Goal: Contribute content: Contribute content

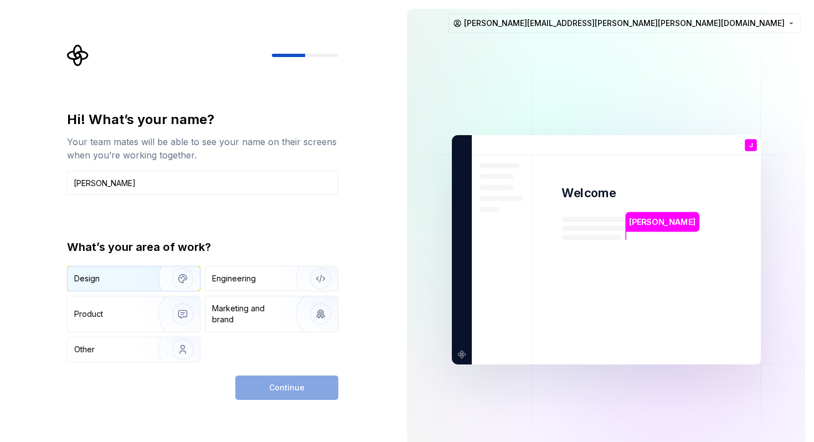
type input "[PERSON_NAME]"
click at [159, 280] on img "button" at bounding box center [175, 278] width 71 height 74
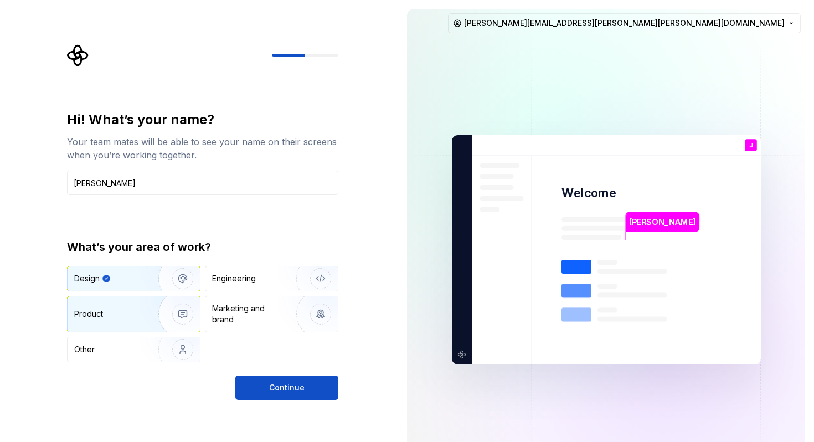
click at [161, 307] on img "button" at bounding box center [175, 314] width 71 height 74
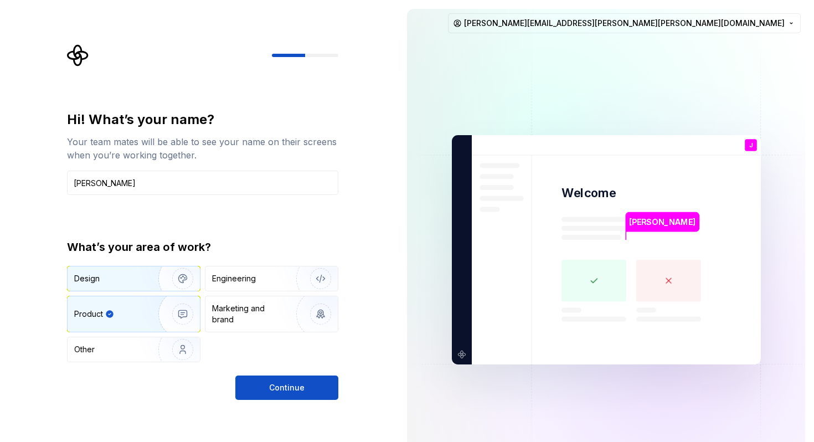
click at [154, 280] on img "button" at bounding box center [175, 278] width 71 height 74
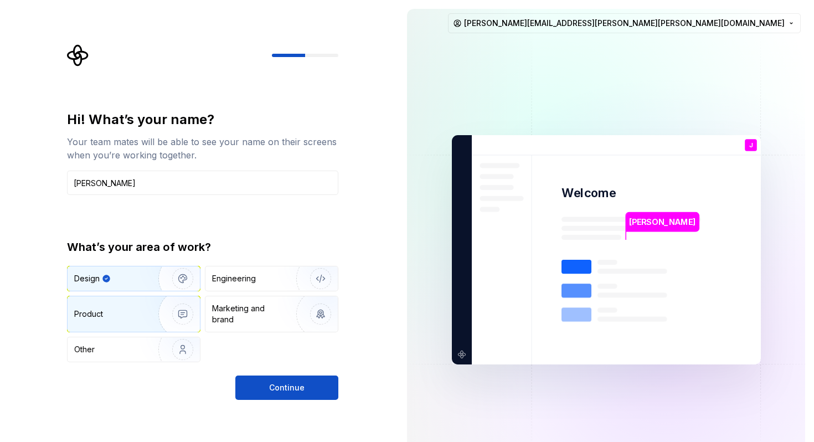
click at [158, 302] on img "button" at bounding box center [175, 314] width 71 height 74
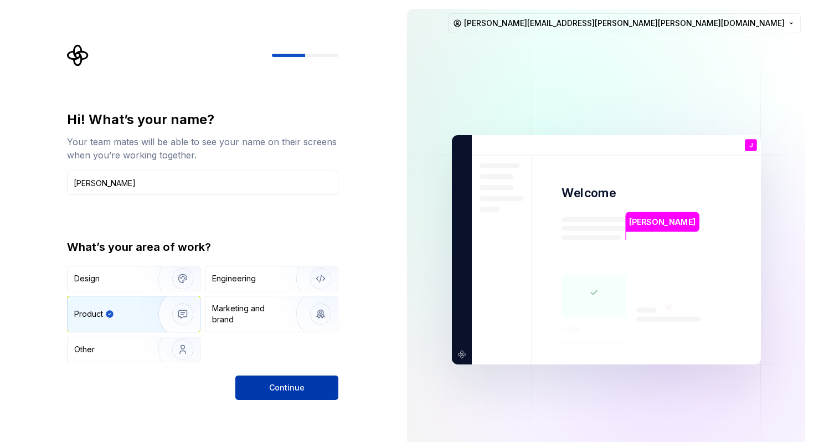
click at [275, 379] on button "Continue" at bounding box center [286, 387] width 103 height 24
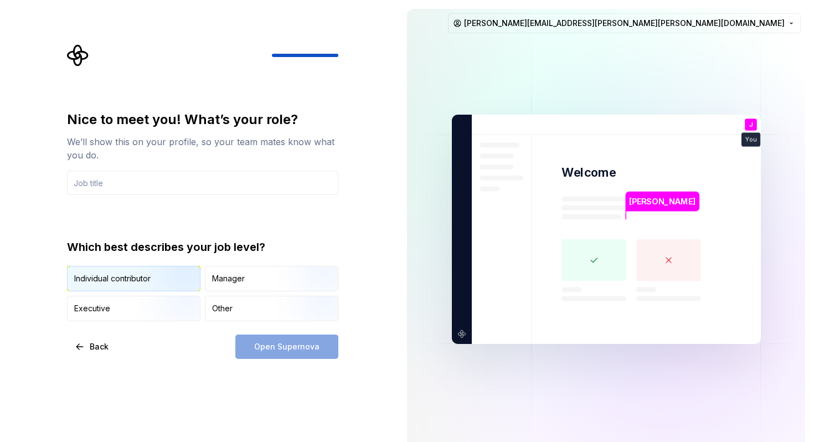
click at [157, 290] on img "button" at bounding box center [173, 292] width 71 height 74
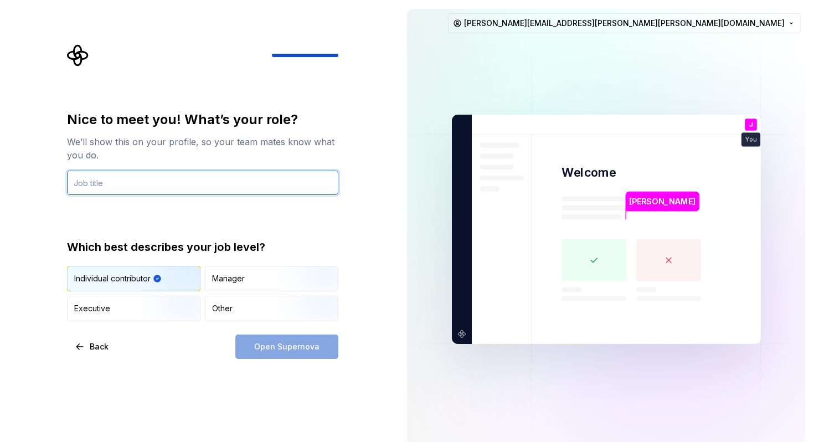
click at [203, 182] on input "text" at bounding box center [202, 183] width 271 height 24
type input "S"
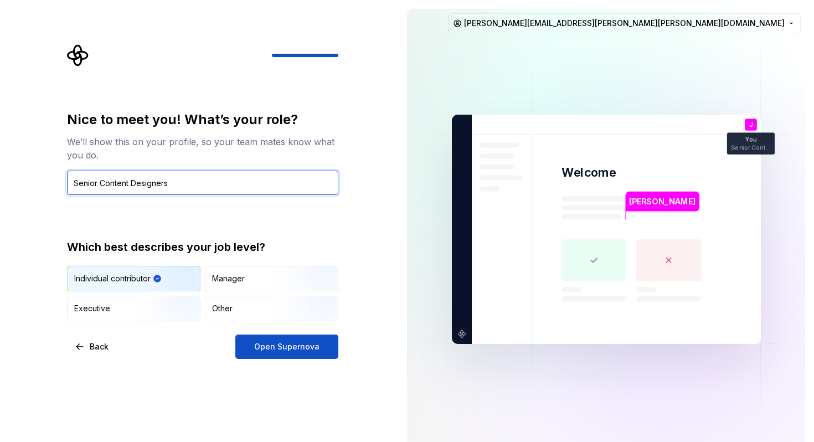
drag, startPoint x: 180, startPoint y: 181, endPoint x: 101, endPoint y: 181, distance: 79.2
click at [101, 181] on input "Senior Content Designers" at bounding box center [202, 183] width 271 height 24
type input "Senior UX Copywriter"
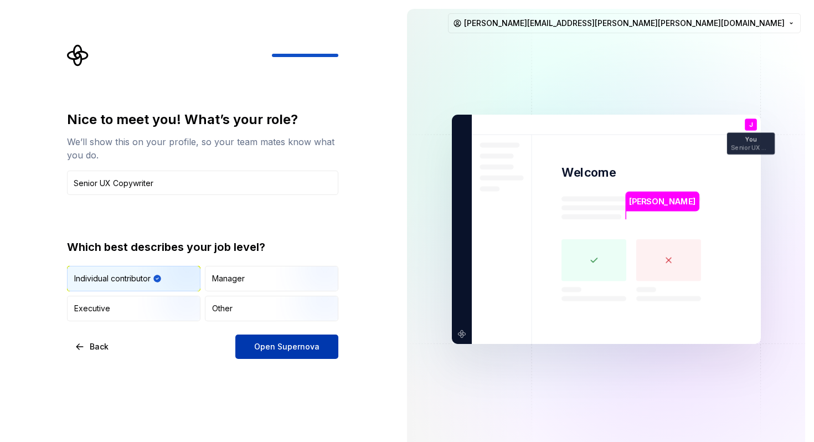
click at [262, 344] on span "Open Supernova" at bounding box center [286, 346] width 65 height 11
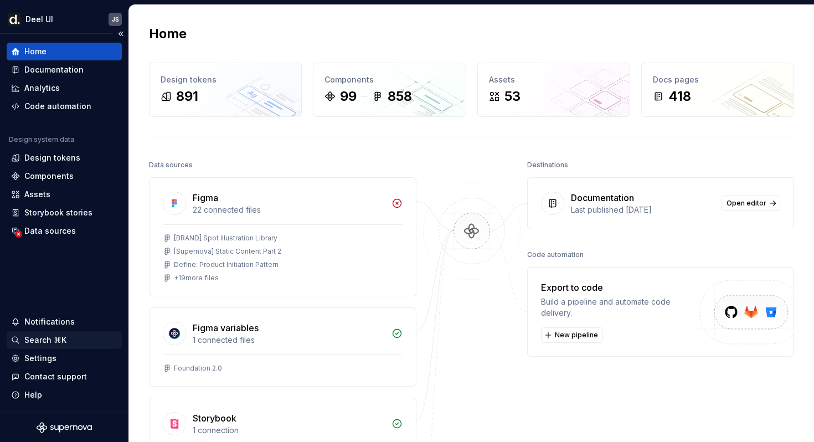
click at [49, 341] on div "Search ⌘K" at bounding box center [45, 339] width 42 height 11
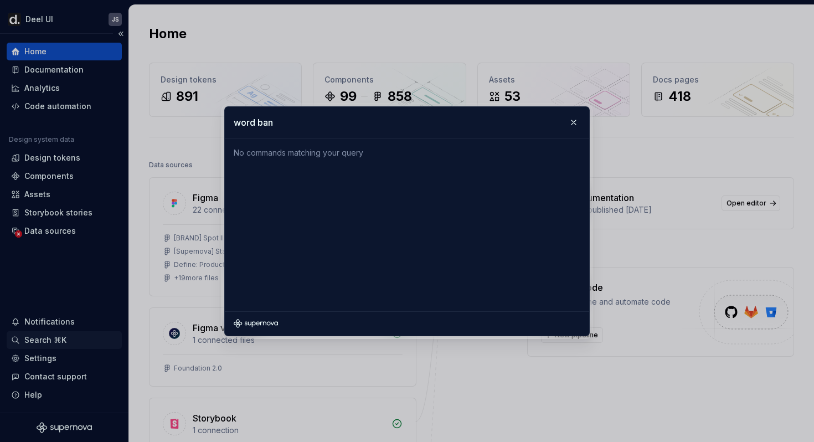
type input "word bank"
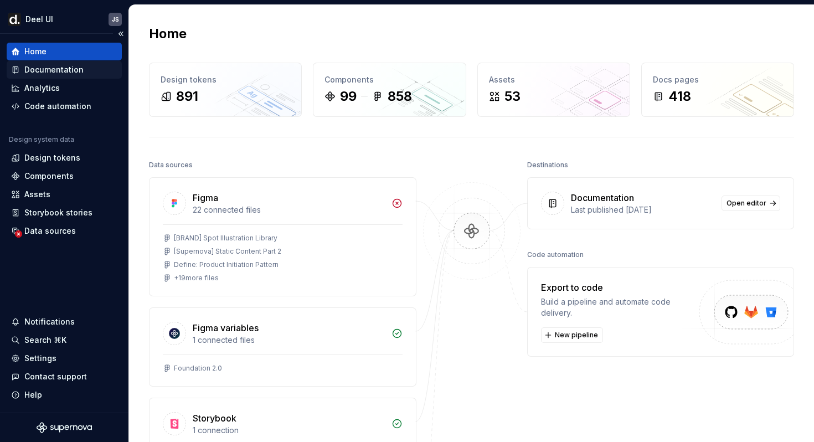
click at [57, 68] on div "Documentation" at bounding box center [53, 69] width 59 height 11
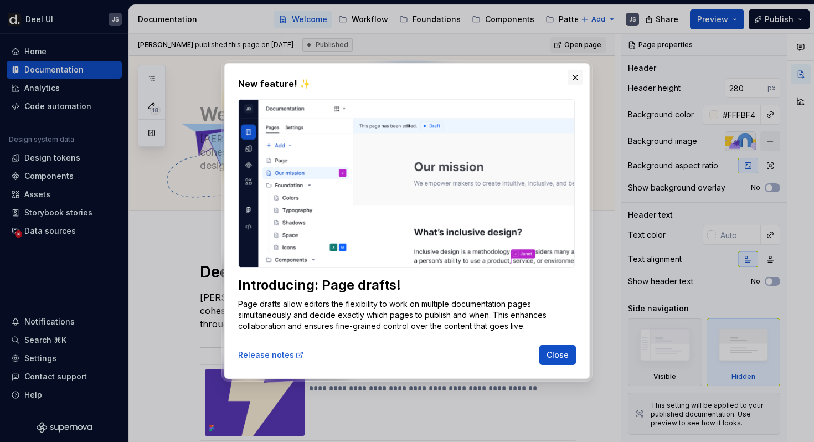
click at [578, 79] on button "button" at bounding box center [576, 78] width 16 height 16
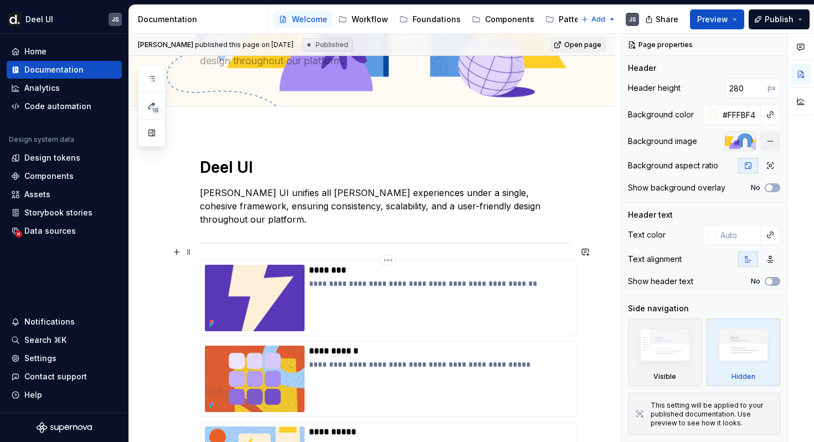
scroll to position [115, 0]
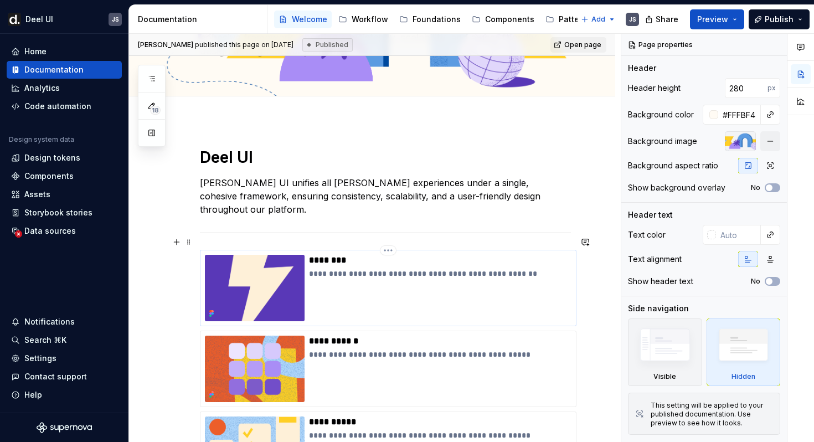
click at [335, 269] on div "**********" at bounding box center [440, 288] width 262 height 66
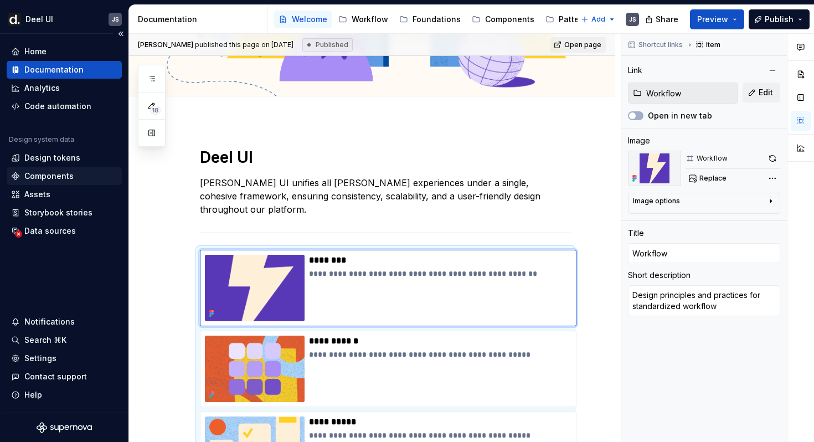
click at [50, 173] on div "Components" at bounding box center [48, 176] width 49 height 11
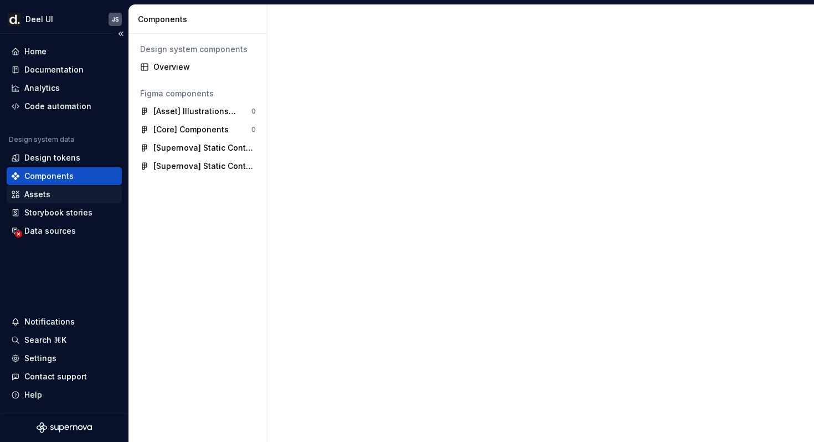
click at [46, 193] on div "Assets" at bounding box center [37, 194] width 26 height 11
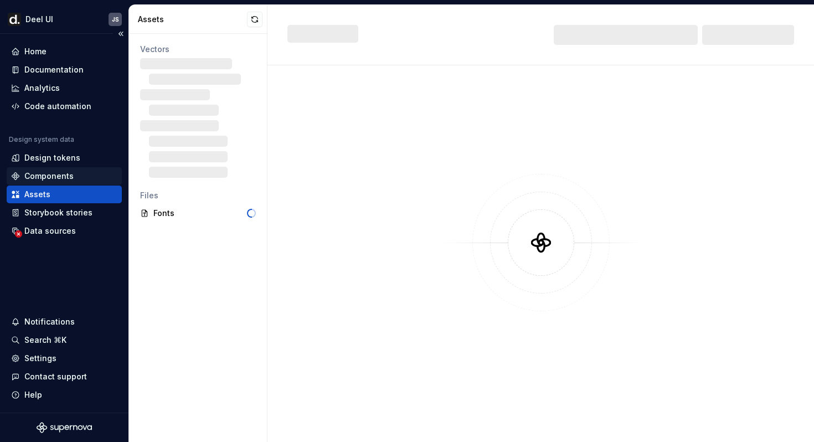
click at [51, 178] on div "Components" at bounding box center [48, 176] width 49 height 11
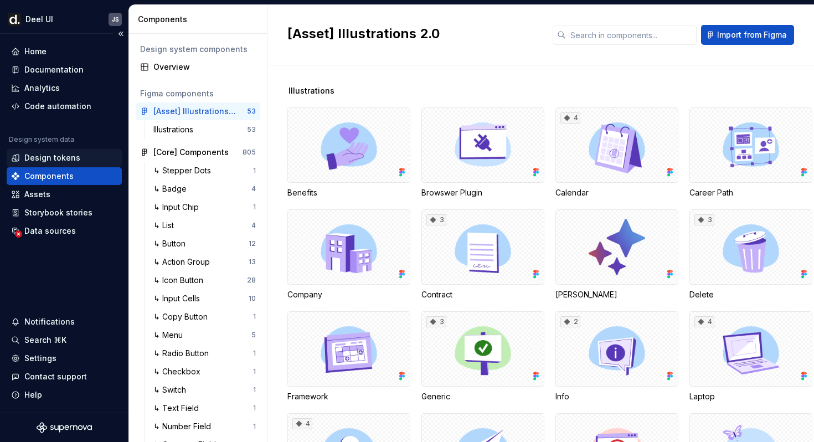
click at [55, 160] on div "Design tokens" at bounding box center [52, 157] width 56 height 11
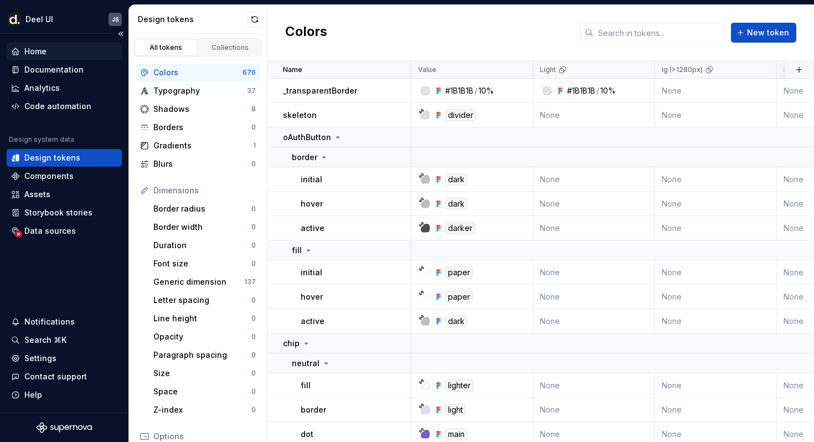
click at [44, 50] on div "Home" at bounding box center [35, 51] width 22 height 11
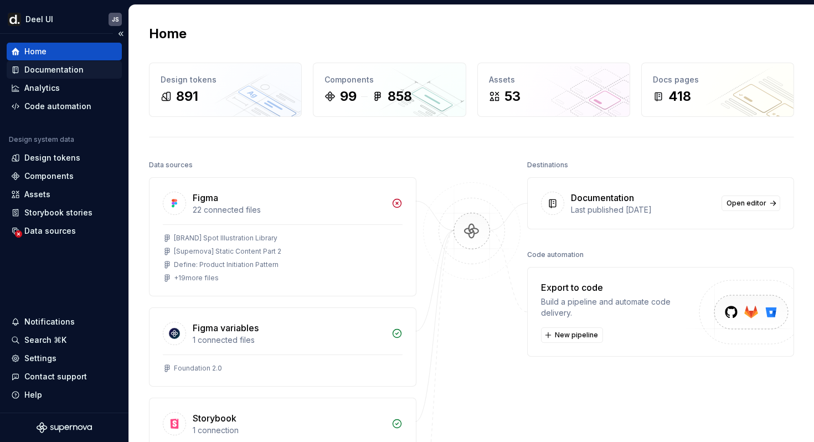
click at [50, 68] on div "Documentation" at bounding box center [53, 69] width 59 height 11
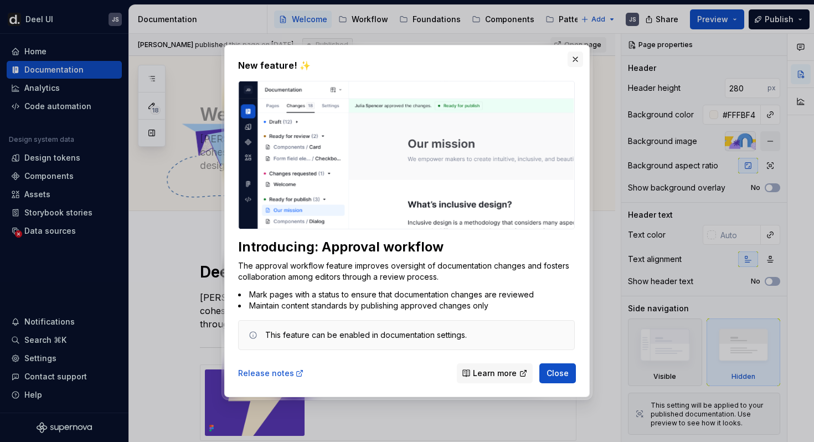
click at [577, 61] on button "button" at bounding box center [576, 59] width 16 height 16
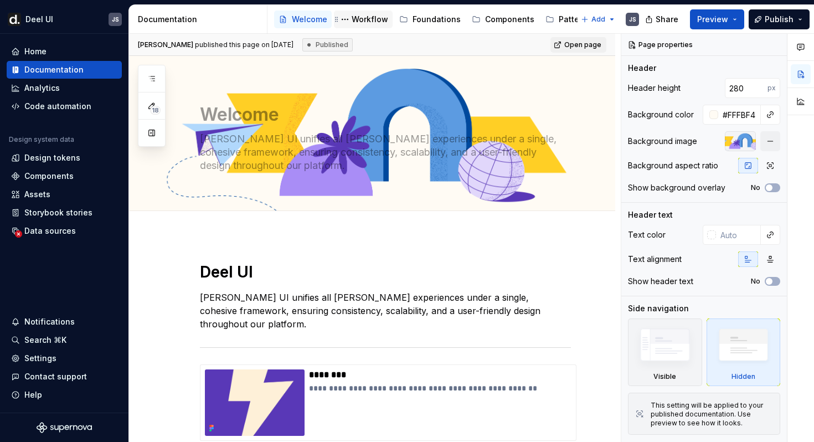
click at [378, 21] on div "Workflow" at bounding box center [370, 19] width 37 height 11
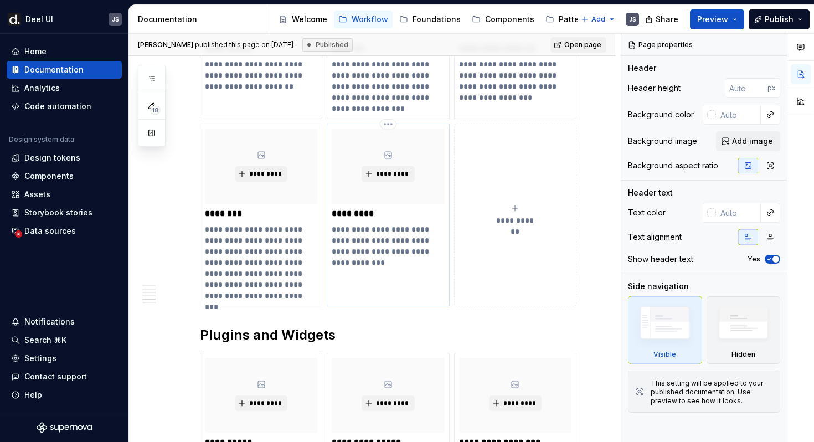
scroll to position [869, 0]
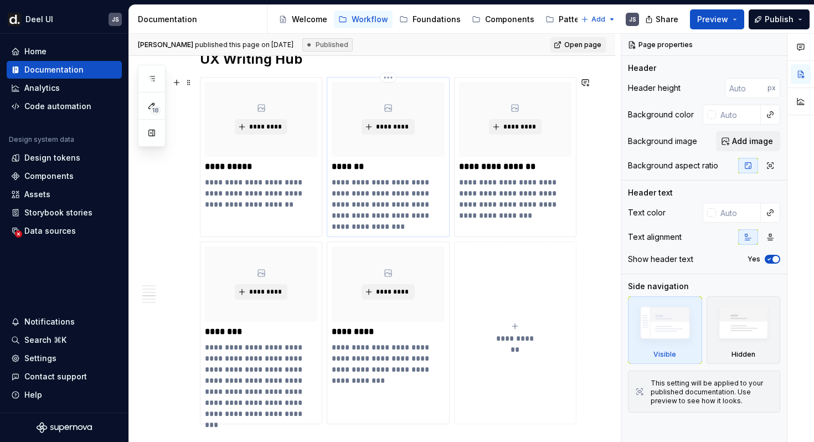
click at [389, 197] on p "**********" at bounding box center [388, 204] width 112 height 55
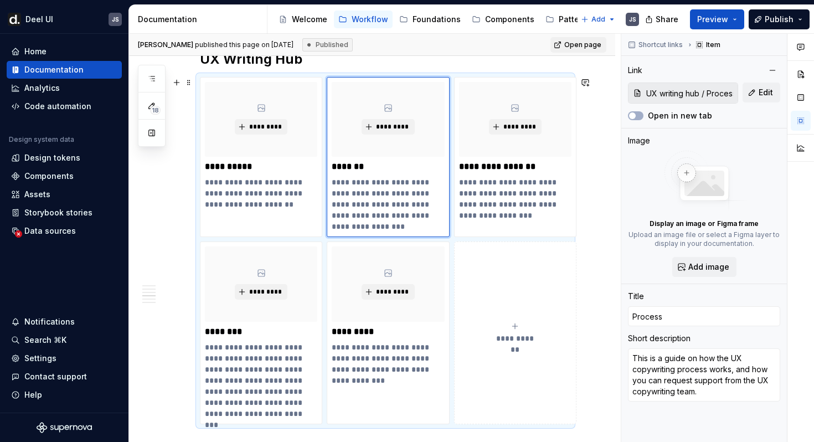
click at [161, 204] on div "**********" at bounding box center [372, 296] width 486 height 1927
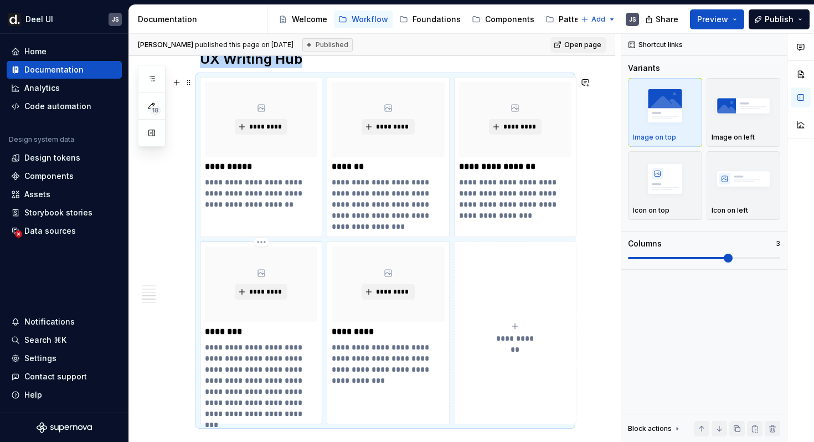
scroll to position [993, 0]
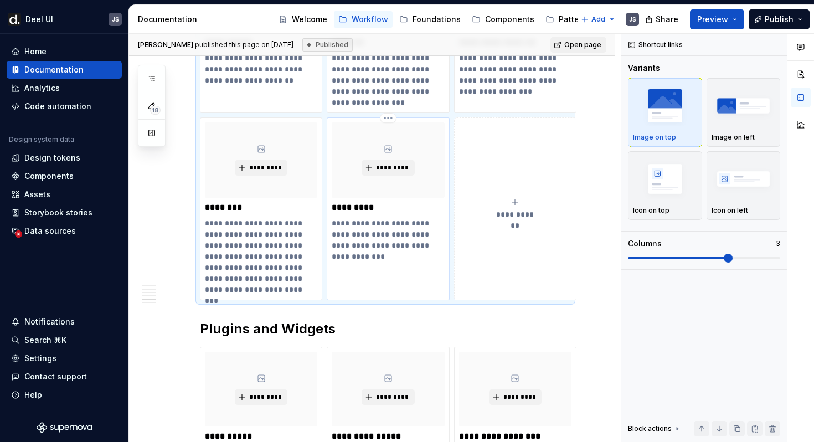
click at [360, 210] on p "*********" at bounding box center [388, 207] width 112 height 11
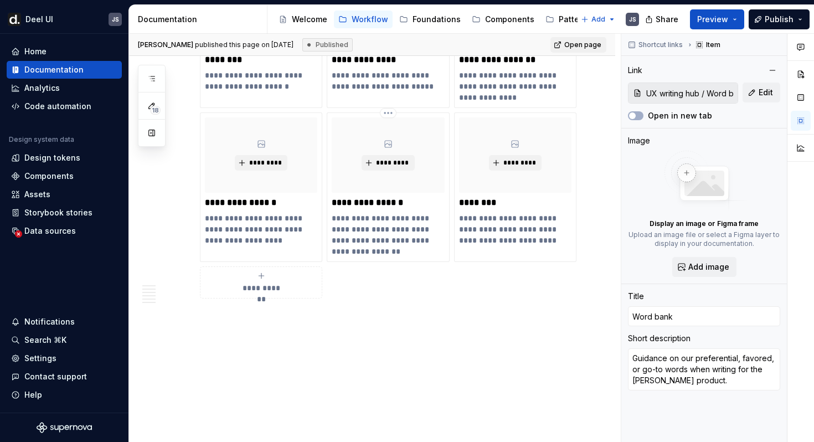
scroll to position [1688, 0]
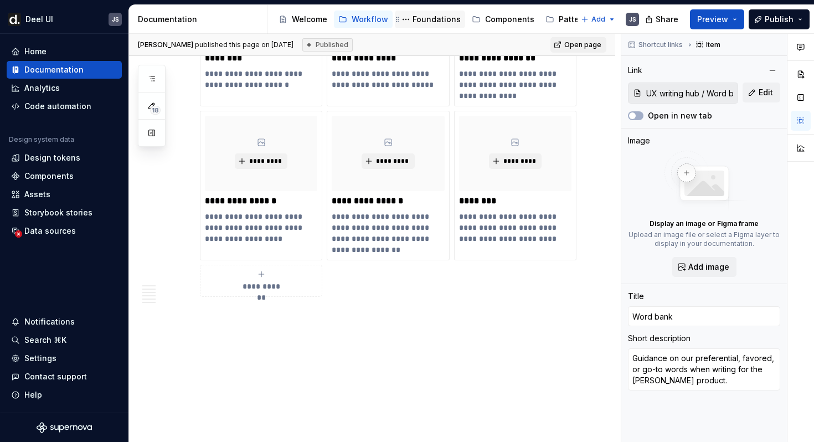
click at [419, 16] on div "Foundations" at bounding box center [436, 19] width 48 height 11
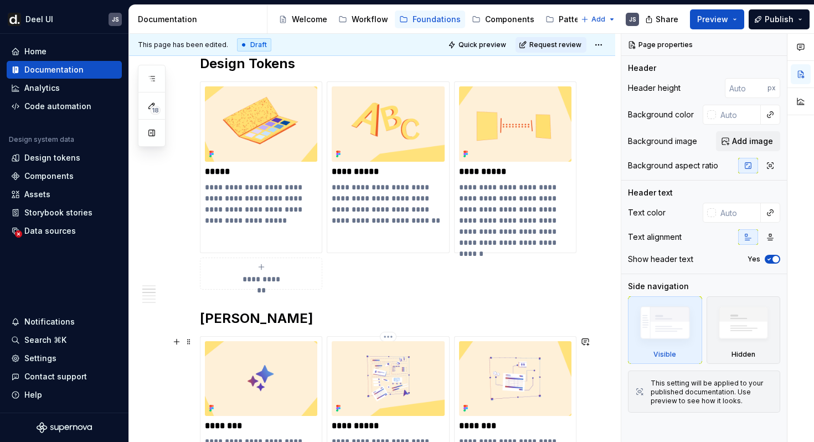
scroll to position [446, 0]
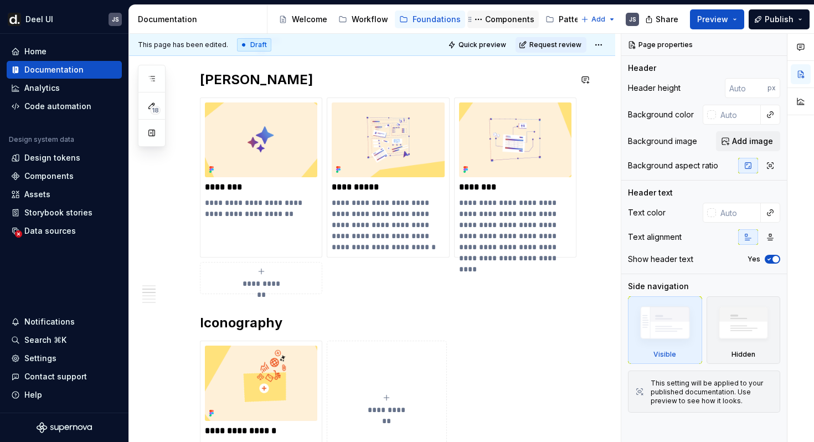
click at [488, 20] on div "Components" at bounding box center [509, 19] width 49 height 11
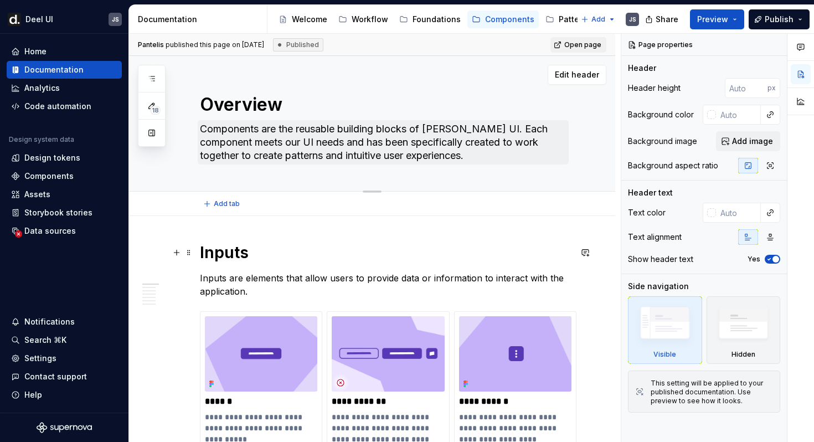
scroll to position [99, 0]
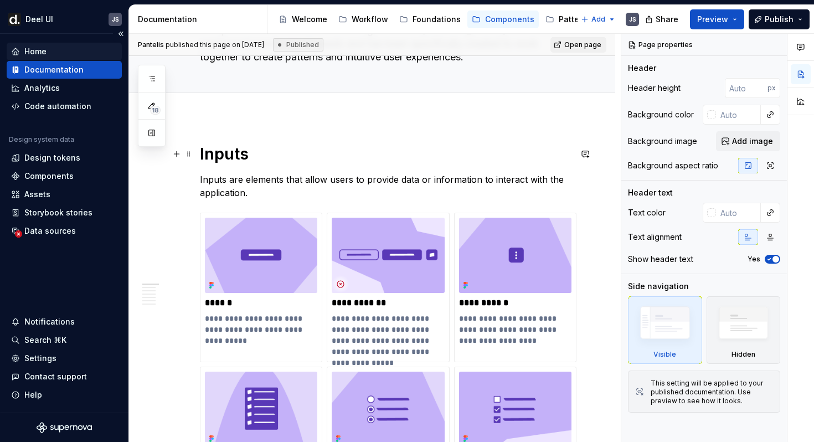
click at [37, 50] on div "Home" at bounding box center [35, 51] width 22 height 11
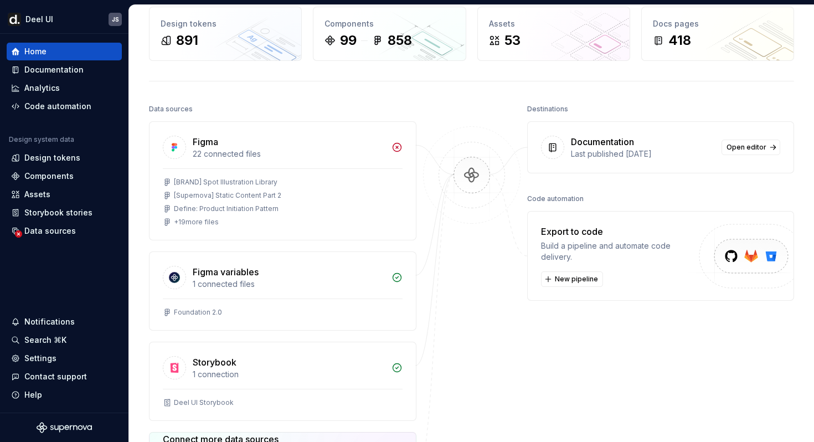
scroll to position [65, 0]
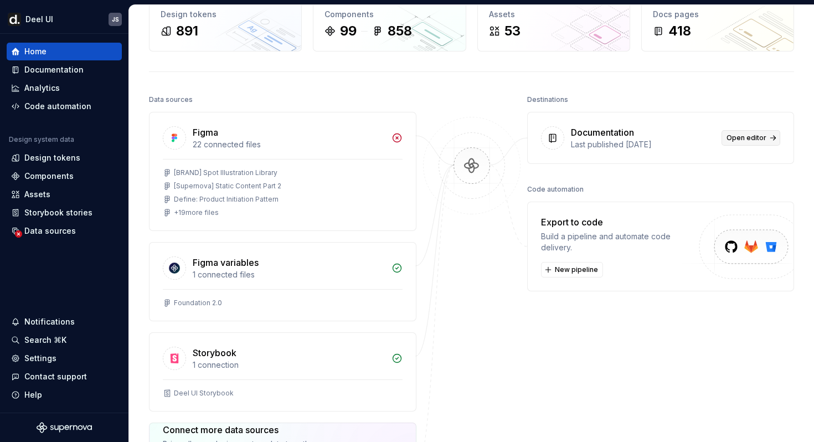
click at [742, 142] on span "Open editor" at bounding box center [746, 137] width 40 height 9
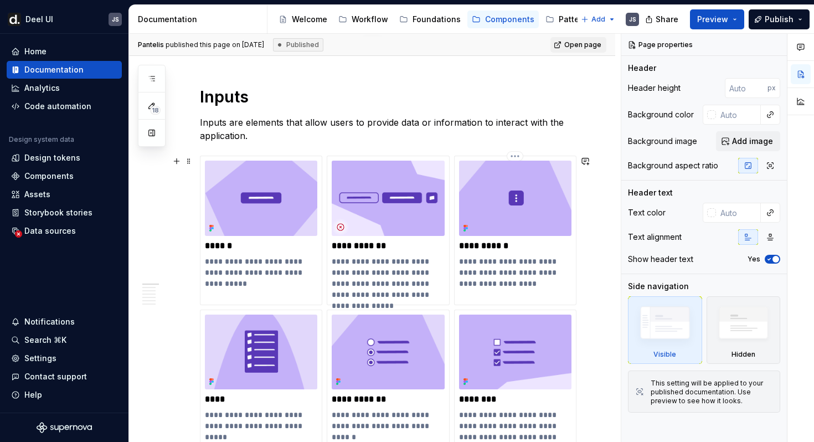
scroll to position [156, 0]
click at [360, 25] on div "Workflow" at bounding box center [363, 19] width 50 height 13
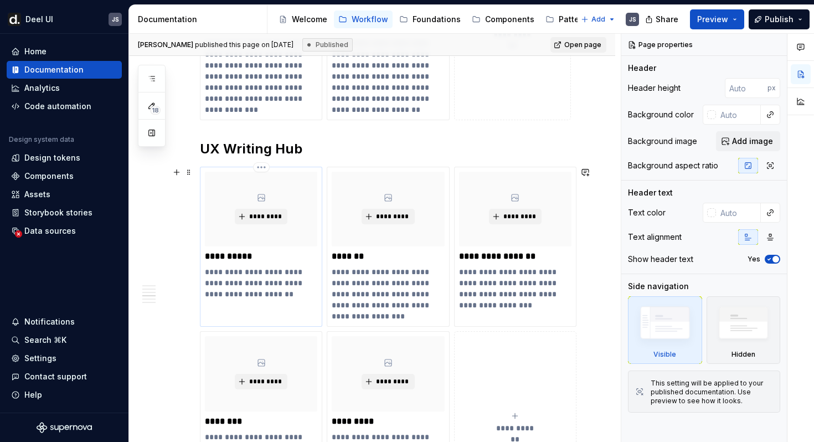
scroll to position [848, 0]
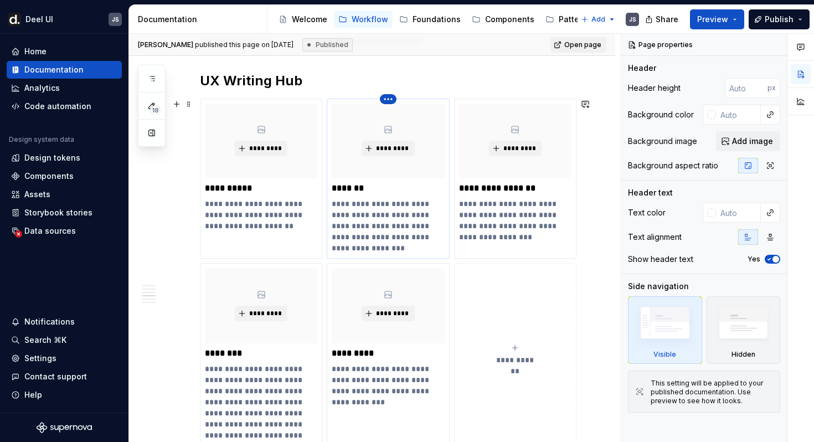
click at [389, 100] on html "[PERSON_NAME] UI JS Home Documentation Analytics Code automation Design system …" at bounding box center [407, 221] width 814 height 442
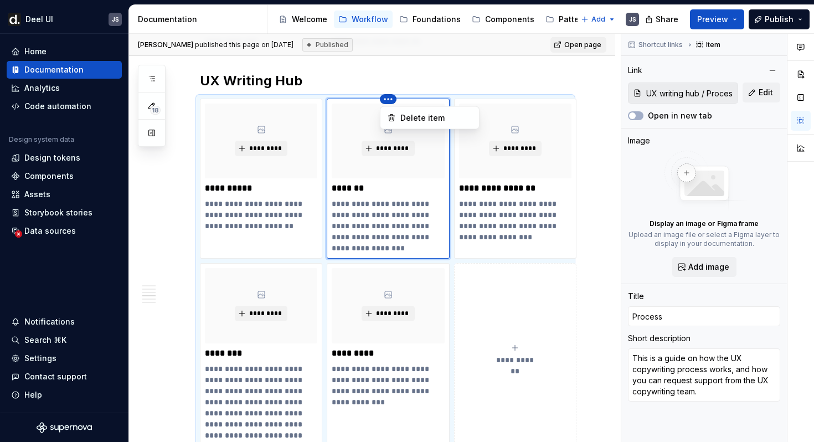
click at [646, 198] on div "Comments Open comments No comments yet Select ‘Comment’ from the block context …" at bounding box center [717, 238] width 193 height 409
click at [660, 91] on input "UX writing hub / Process" at bounding box center [690, 93] width 96 height 20
click at [652, 46] on span "Shortcut links" at bounding box center [660, 44] width 44 height 9
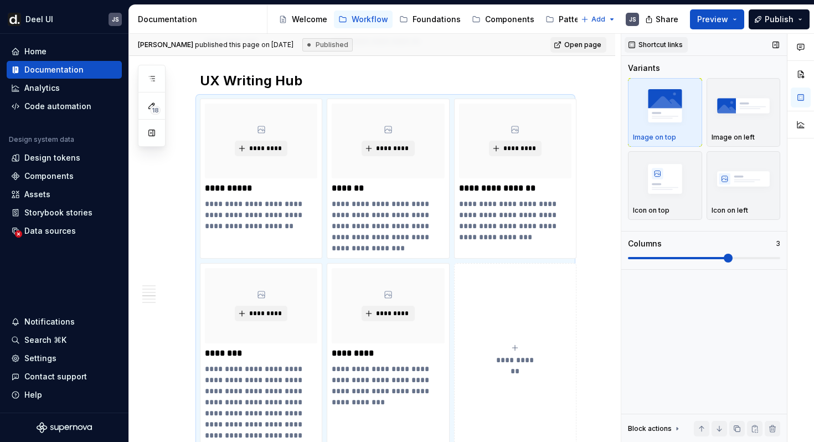
click at [652, 46] on div "Shortcut links" at bounding box center [656, 45] width 63 height 16
click at [724, 21] on span "Preview" at bounding box center [712, 19] width 31 height 11
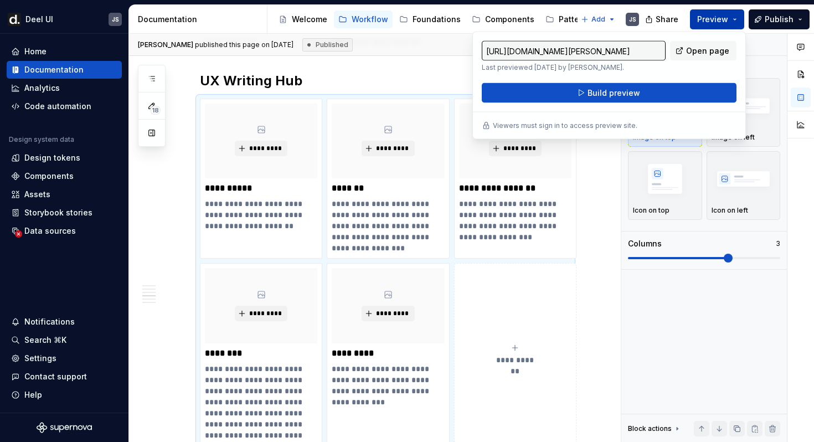
click at [724, 21] on span "Preview" at bounding box center [712, 19] width 31 height 11
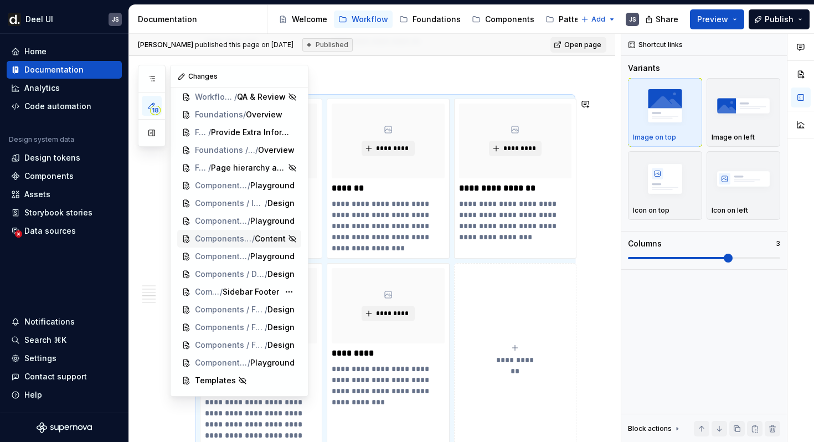
scroll to position [0, 0]
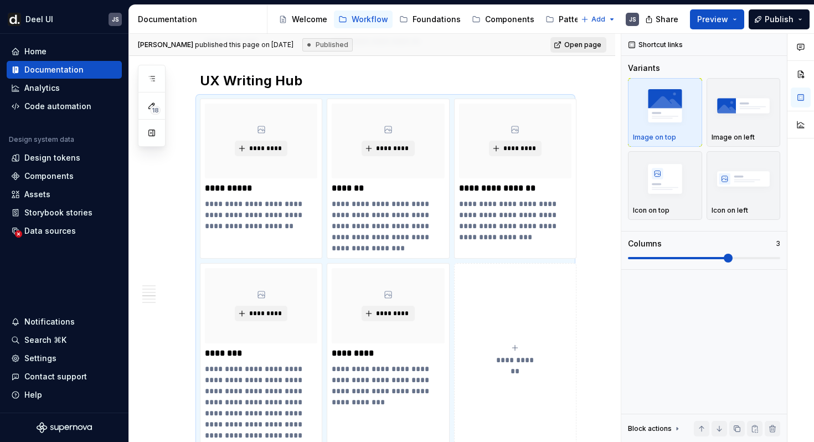
click at [595, 44] on span "Open page" at bounding box center [582, 44] width 37 height 9
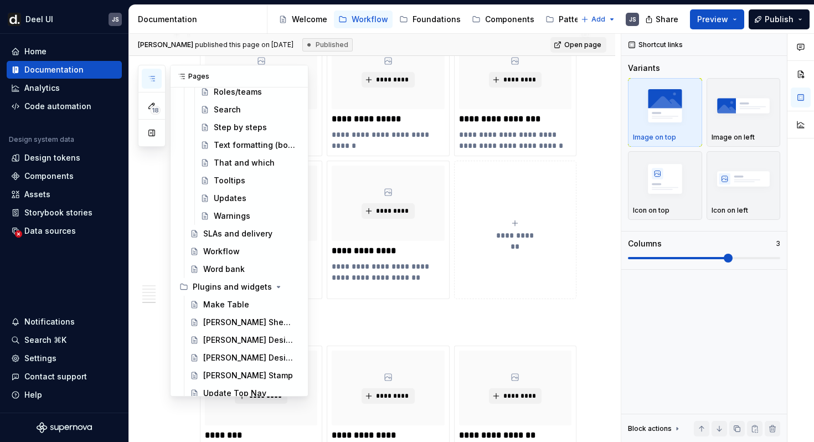
scroll to position [1546, 0]
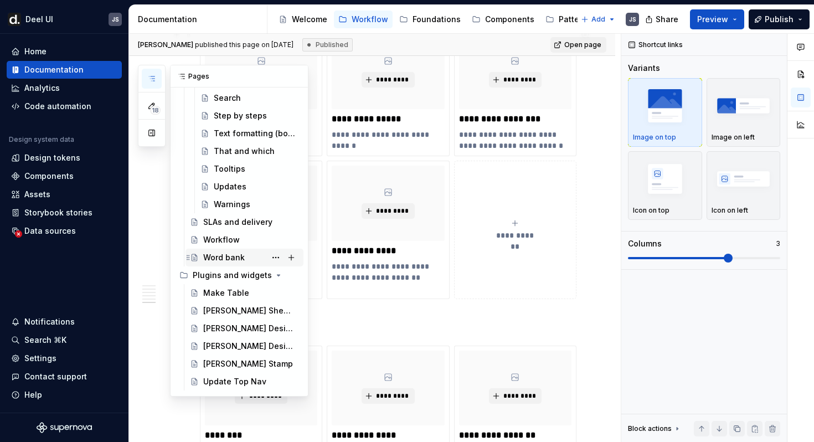
click at [228, 257] on div "Word bank" at bounding box center [224, 257] width 42 height 11
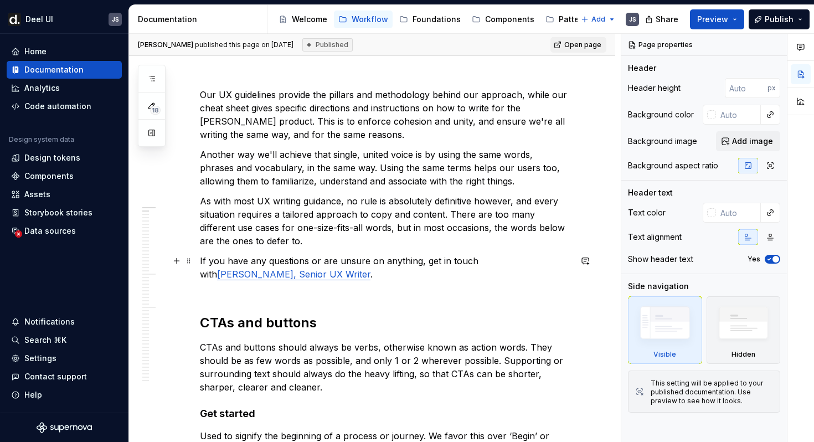
scroll to position [174, 0]
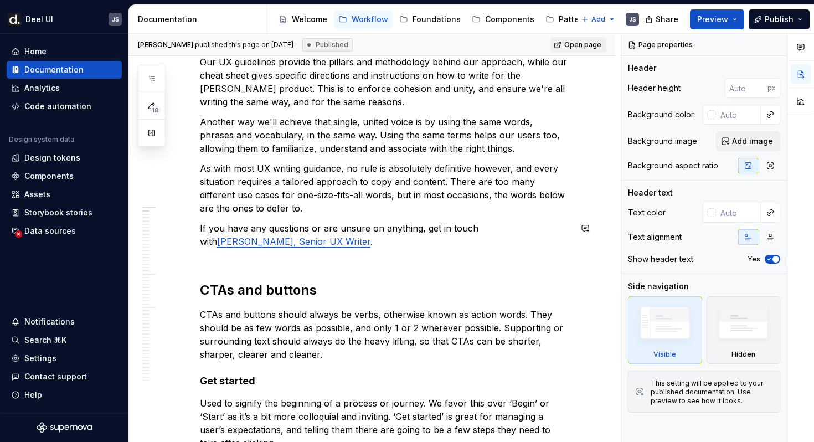
type textarea "*"
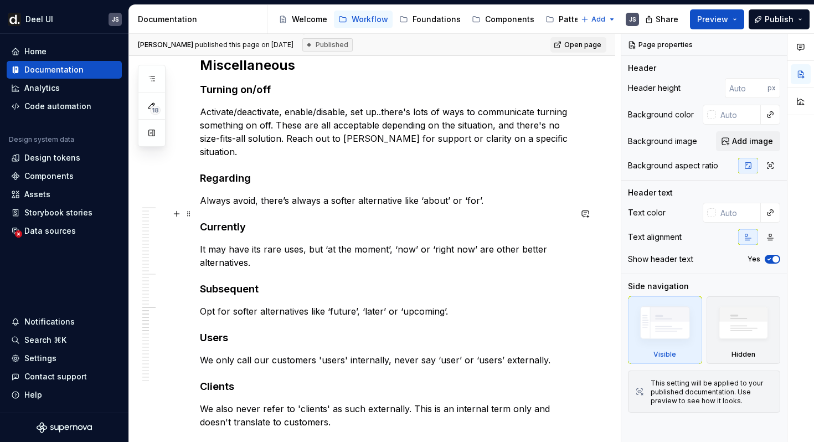
scroll to position [2600, 0]
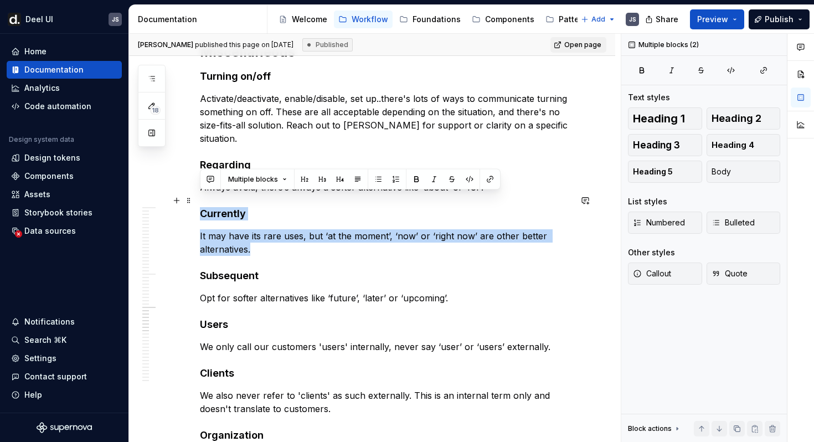
drag, startPoint x: 270, startPoint y: 235, endPoint x: 197, endPoint y: 202, distance: 79.8
copy div "Currently It may have its rare uses, but ‘at the moment’, ‘now’ or ‘right now’ …"
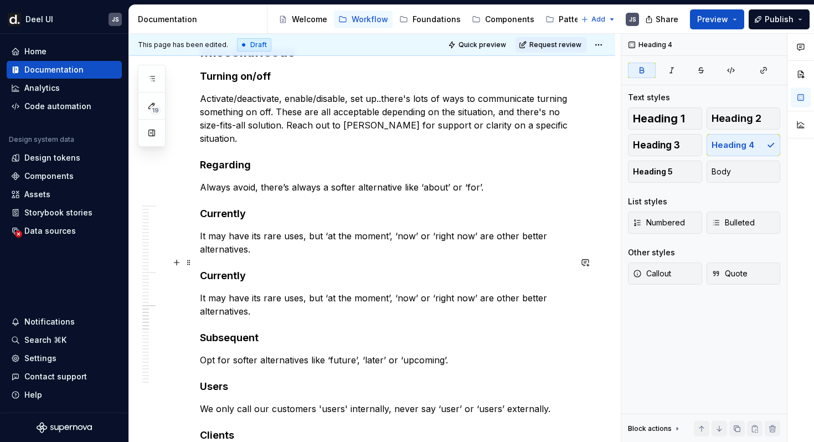
click at [216, 270] on strong "Currently" at bounding box center [223, 276] width 46 height 12
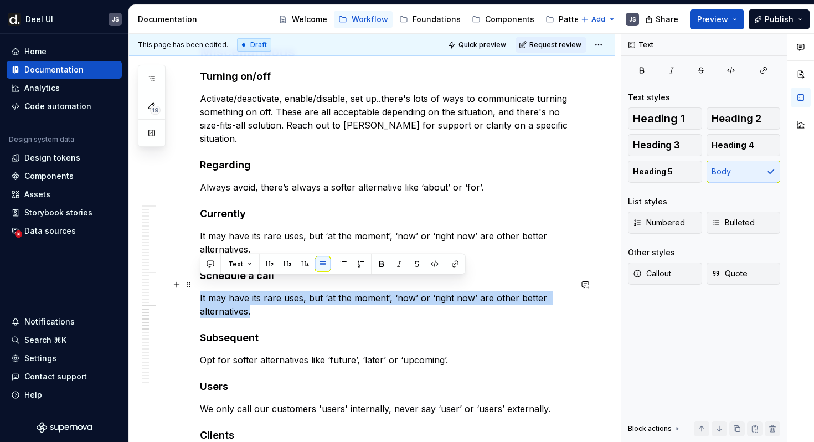
drag, startPoint x: 254, startPoint y: 295, endPoint x: 200, endPoint y: 285, distance: 55.2
click at [200, 291] on p "It may have its rare uses, but ‘at the moment’, ‘now’ or ‘right now’ are other …" at bounding box center [385, 304] width 371 height 27
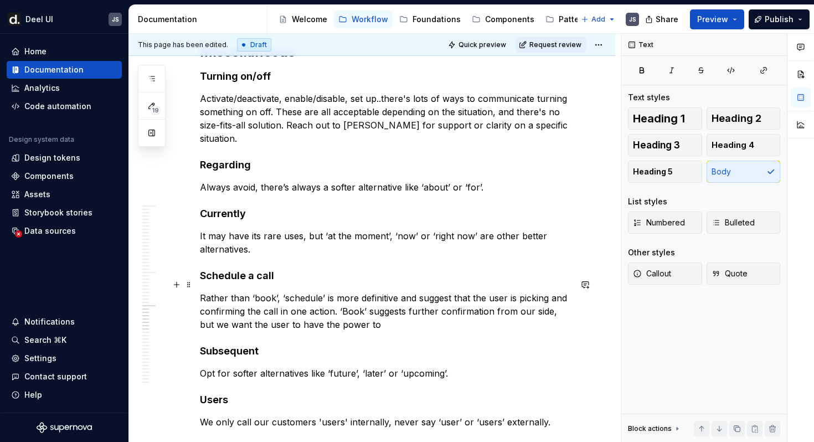
click at [450, 291] on p "Rather than ‘book’, ‘schedule’ is more definitive and suggest that the user is …" at bounding box center [385, 311] width 371 height 40
click at [466, 291] on p "Rather than ‘book’, ‘schedule’ is more definitive and suggests that the user is…" at bounding box center [385, 311] width 371 height 40
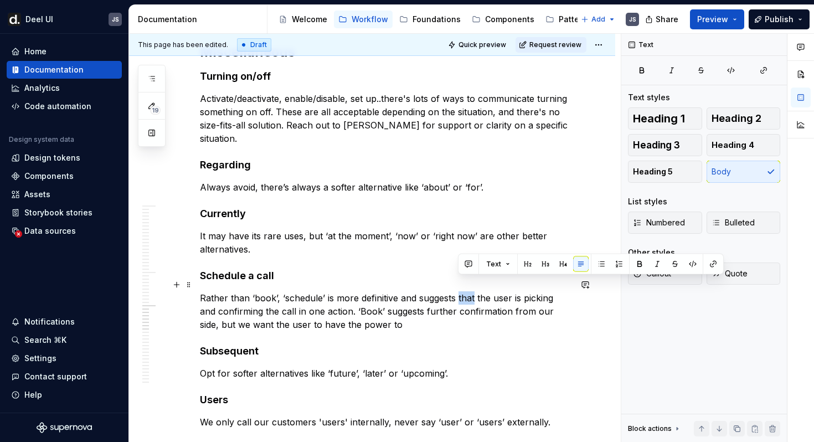
click at [520, 302] on p "Rather than ‘book’, ‘schedule’ is more definitive and suggests that the user is…" at bounding box center [385, 311] width 371 height 40
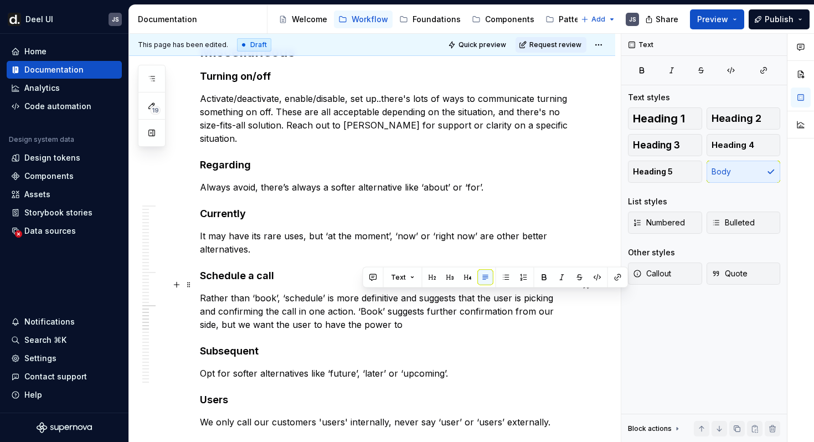
drag, startPoint x: 550, startPoint y: 300, endPoint x: 554, endPoint y: 310, distance: 10.7
click at [554, 310] on p "Rather than ‘book’, ‘schedule’ is more definitive and suggests that the user is…" at bounding box center [385, 311] width 371 height 40
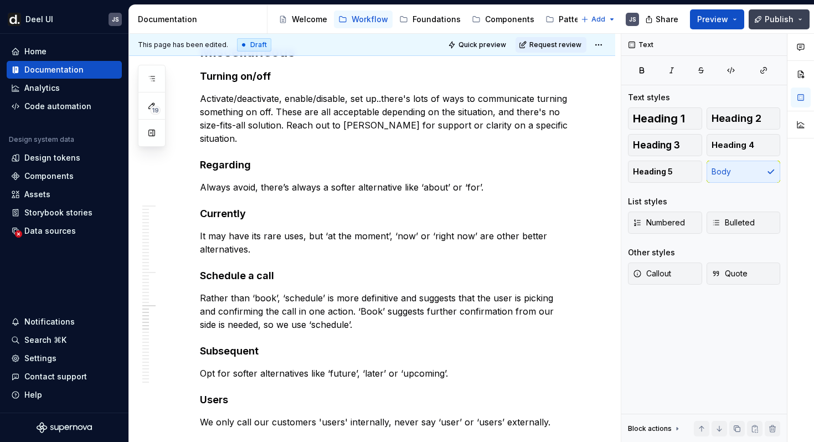
click at [775, 23] on span "Publish" at bounding box center [779, 19] width 29 height 11
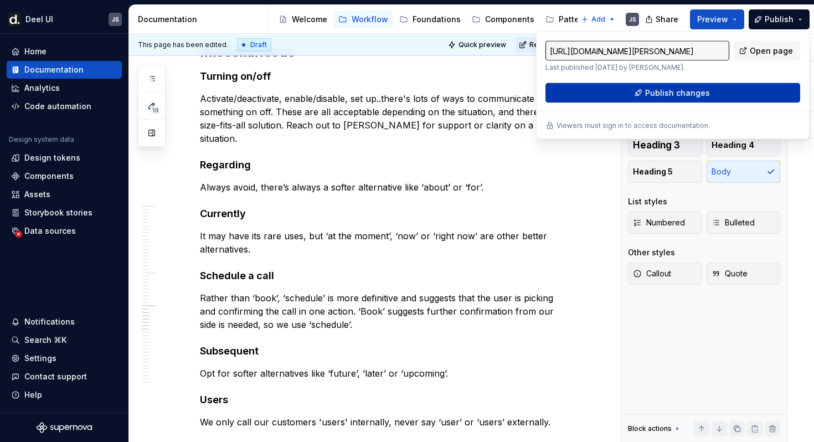
click at [685, 95] on span "Publish changes" at bounding box center [677, 92] width 65 height 11
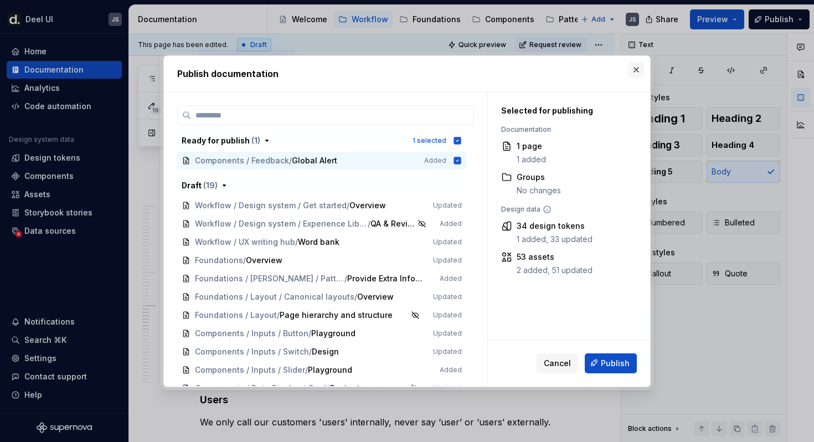
click at [631, 69] on button "button" at bounding box center [636, 70] width 16 height 16
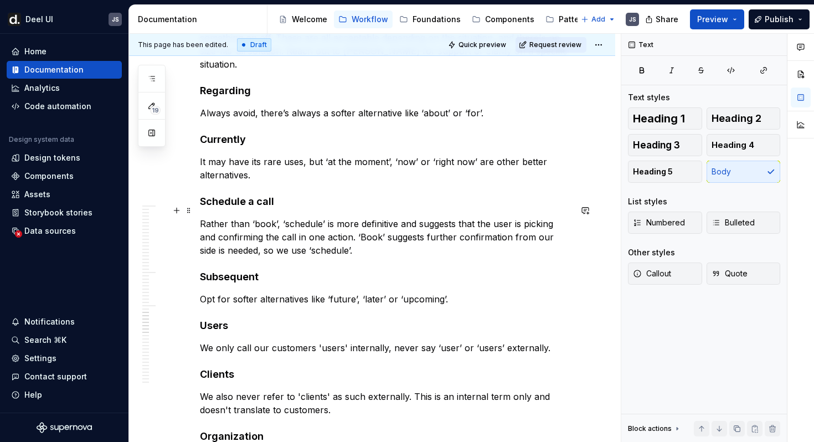
scroll to position [2676, 0]
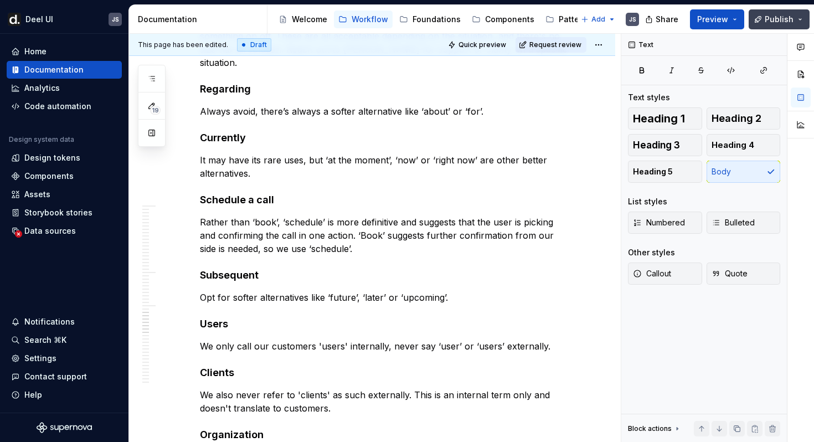
click at [773, 23] on span "Publish" at bounding box center [779, 19] width 29 height 11
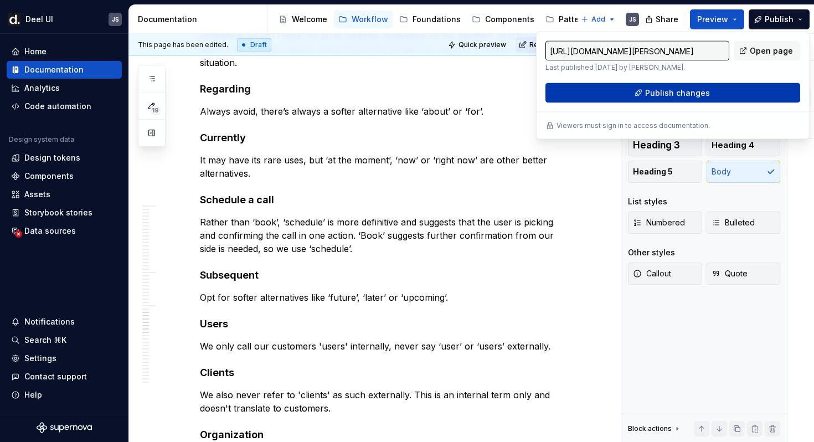
click at [669, 94] on span "Publish changes" at bounding box center [677, 92] width 65 height 11
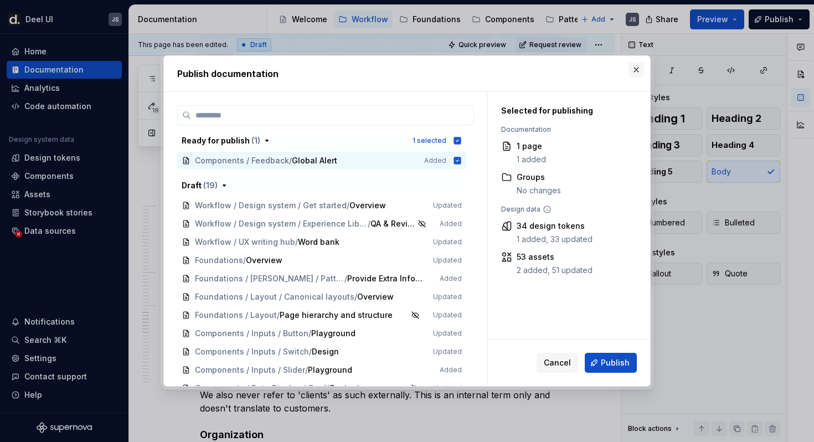
click at [642, 67] on button "button" at bounding box center [636, 70] width 16 height 16
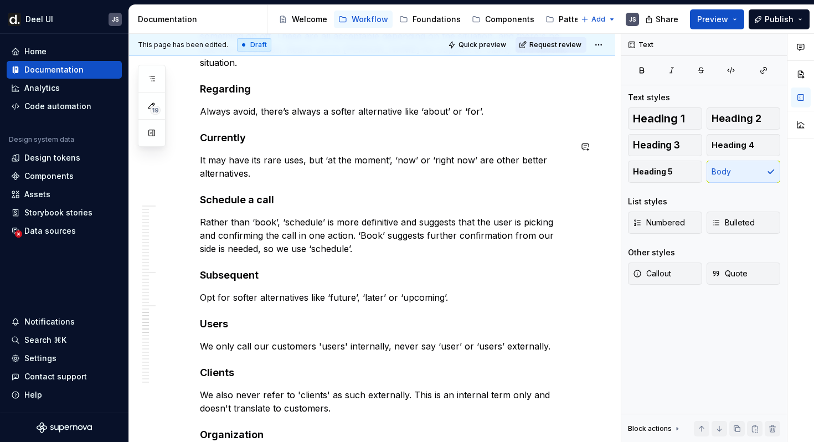
click at [247, 44] on div "Draft" at bounding box center [254, 44] width 34 height 13
click at [742, 14] on button "Preview" at bounding box center [717, 19] width 54 height 20
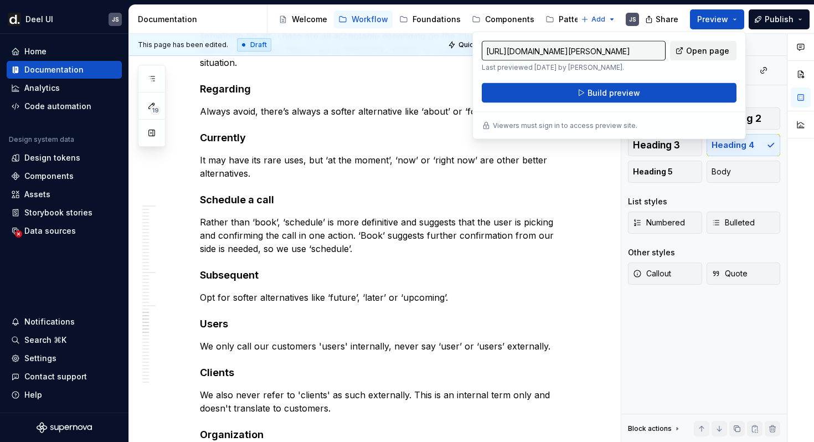
click at [698, 51] on span "Open page" at bounding box center [707, 50] width 43 height 11
click at [455, 233] on p "Rather than ‘book’, ‘schedule’ is more definitive and suggests that the user is…" at bounding box center [385, 235] width 371 height 40
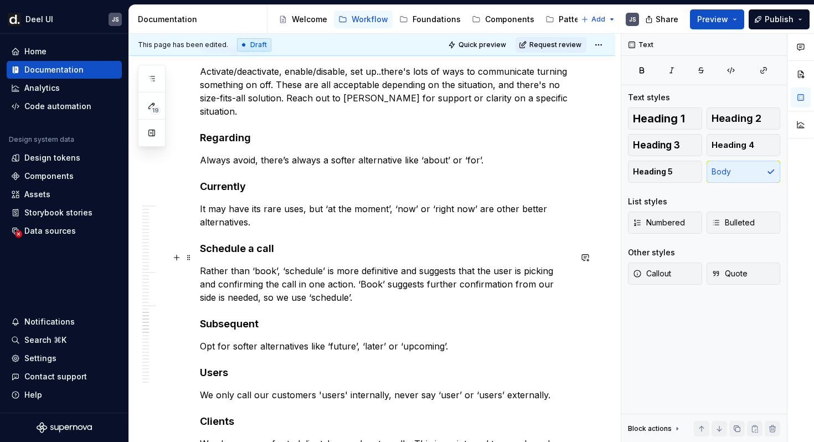
scroll to position [2685, 0]
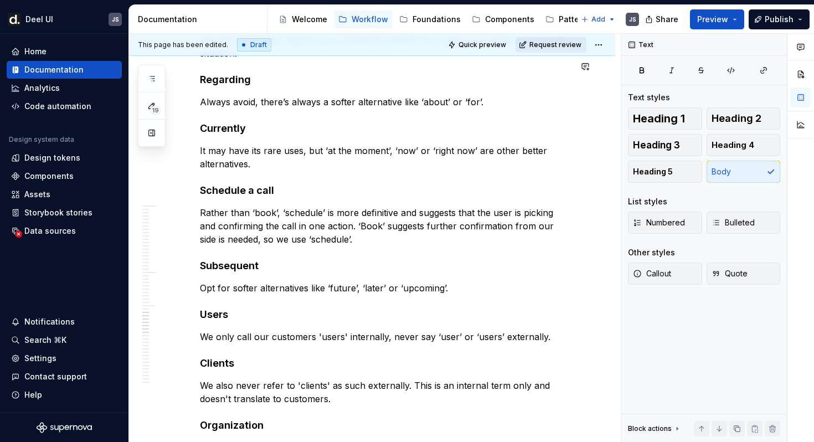
click at [551, 46] on span "Request review" at bounding box center [555, 44] width 52 height 9
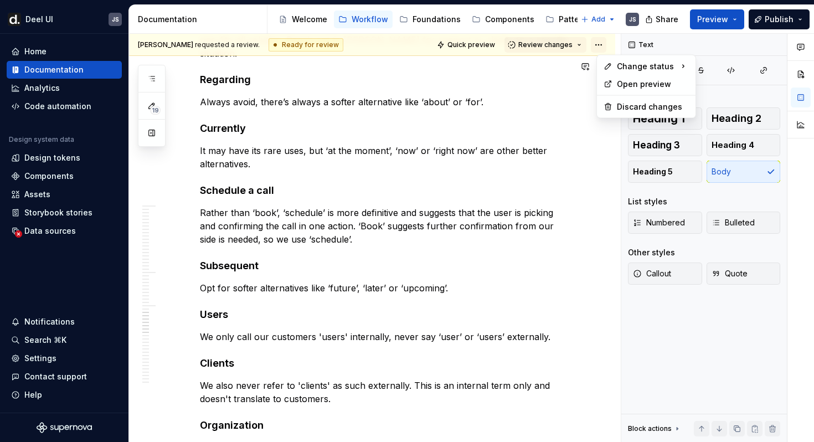
click at [603, 44] on html "[PERSON_NAME] UI JS Home Documentation Analytics Code automation Design system …" at bounding box center [407, 221] width 814 height 442
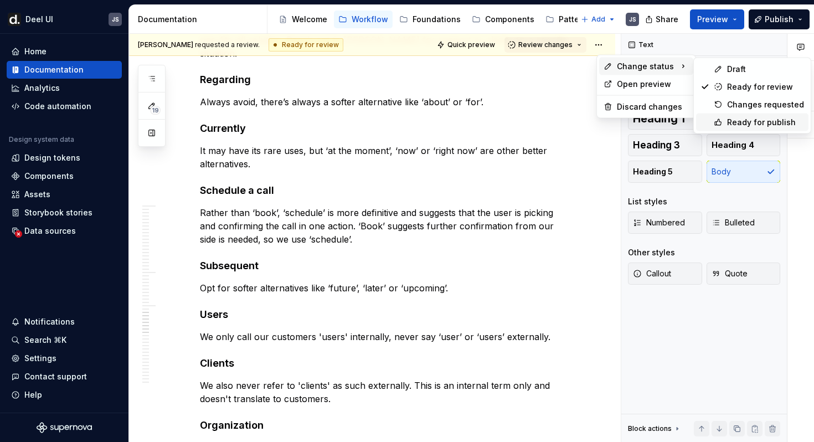
click at [730, 122] on div "Ready for publish" at bounding box center [765, 122] width 77 height 11
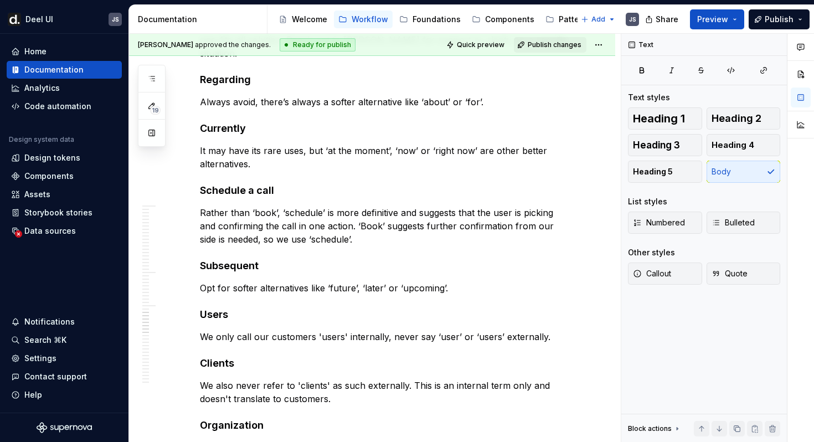
scroll to position [2492, 0]
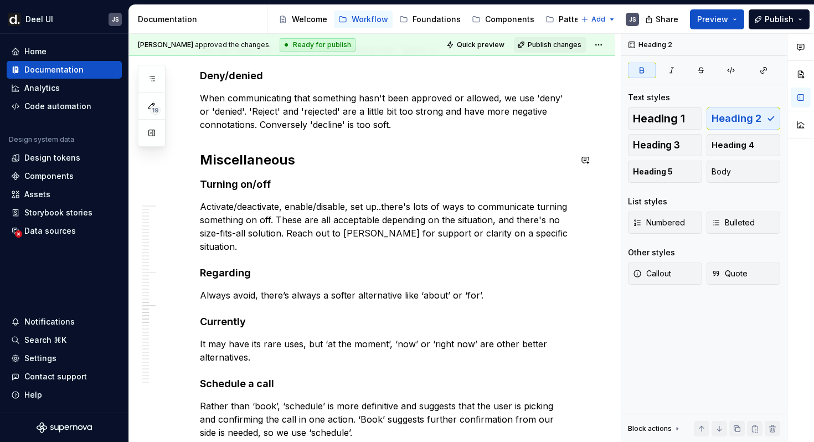
click at [790, 17] on span "Publish" at bounding box center [779, 19] width 29 height 11
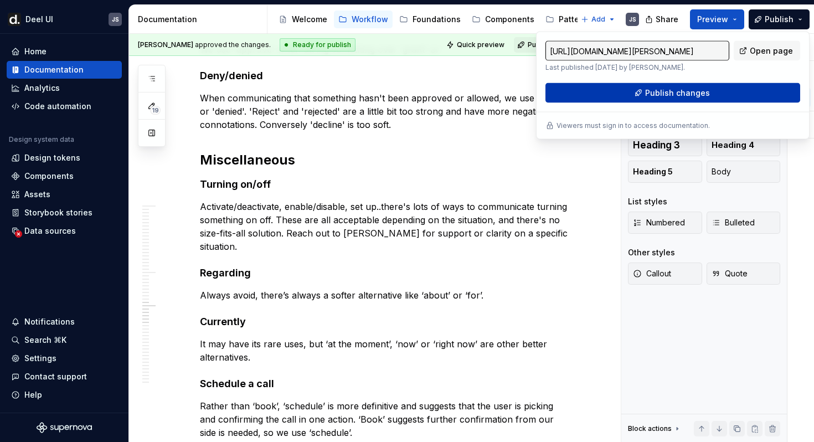
click at [677, 96] on span "Publish changes" at bounding box center [677, 92] width 65 height 11
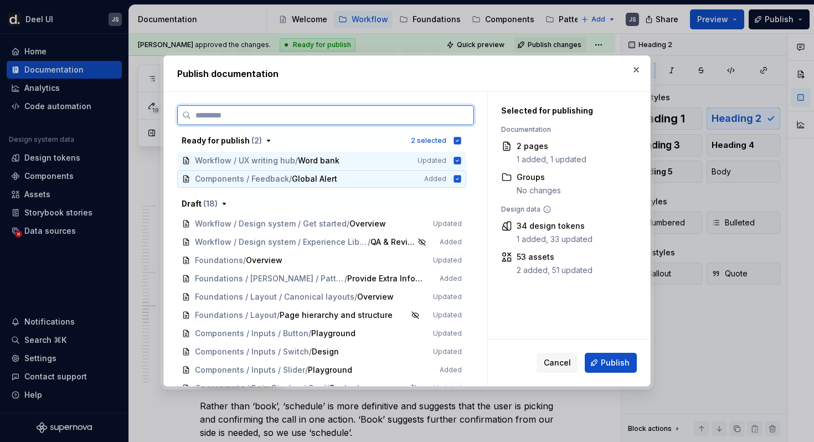
click at [462, 179] on icon at bounding box center [457, 178] width 9 height 9
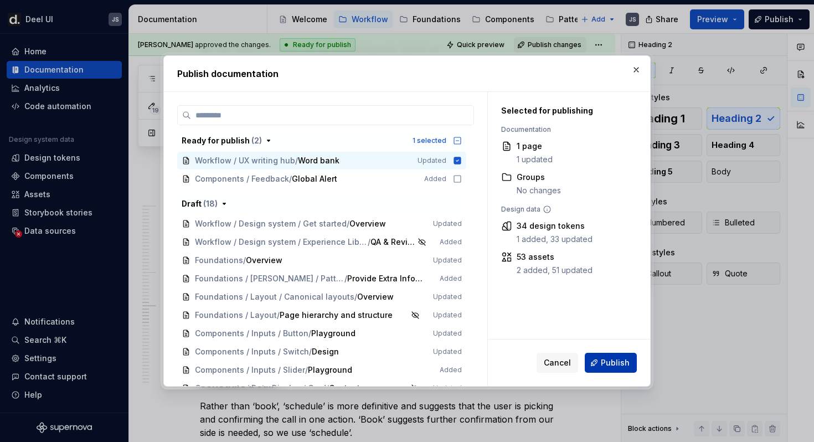
click at [601, 358] on button "Publish" at bounding box center [611, 363] width 52 height 20
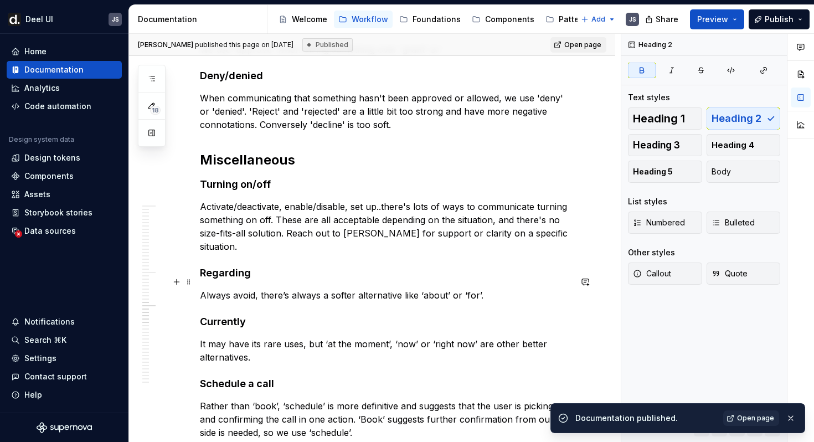
type textarea "*"
